Goal: Navigation & Orientation: Understand site structure

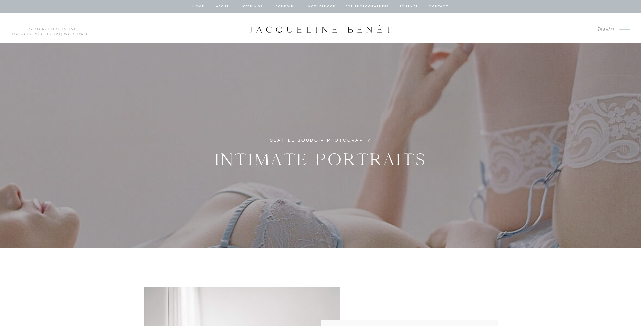
click at [287, 6] on nav "BOUDOIR" at bounding box center [284, 7] width 19 height 6
click at [222, 6] on nav "about" at bounding box center [223, 7] width 14 height 6
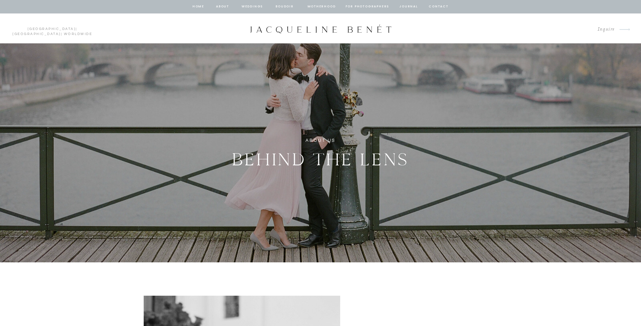
click at [410, 4] on nav "journal" at bounding box center [409, 7] width 21 height 6
